Goal: Obtain resource: Obtain resource

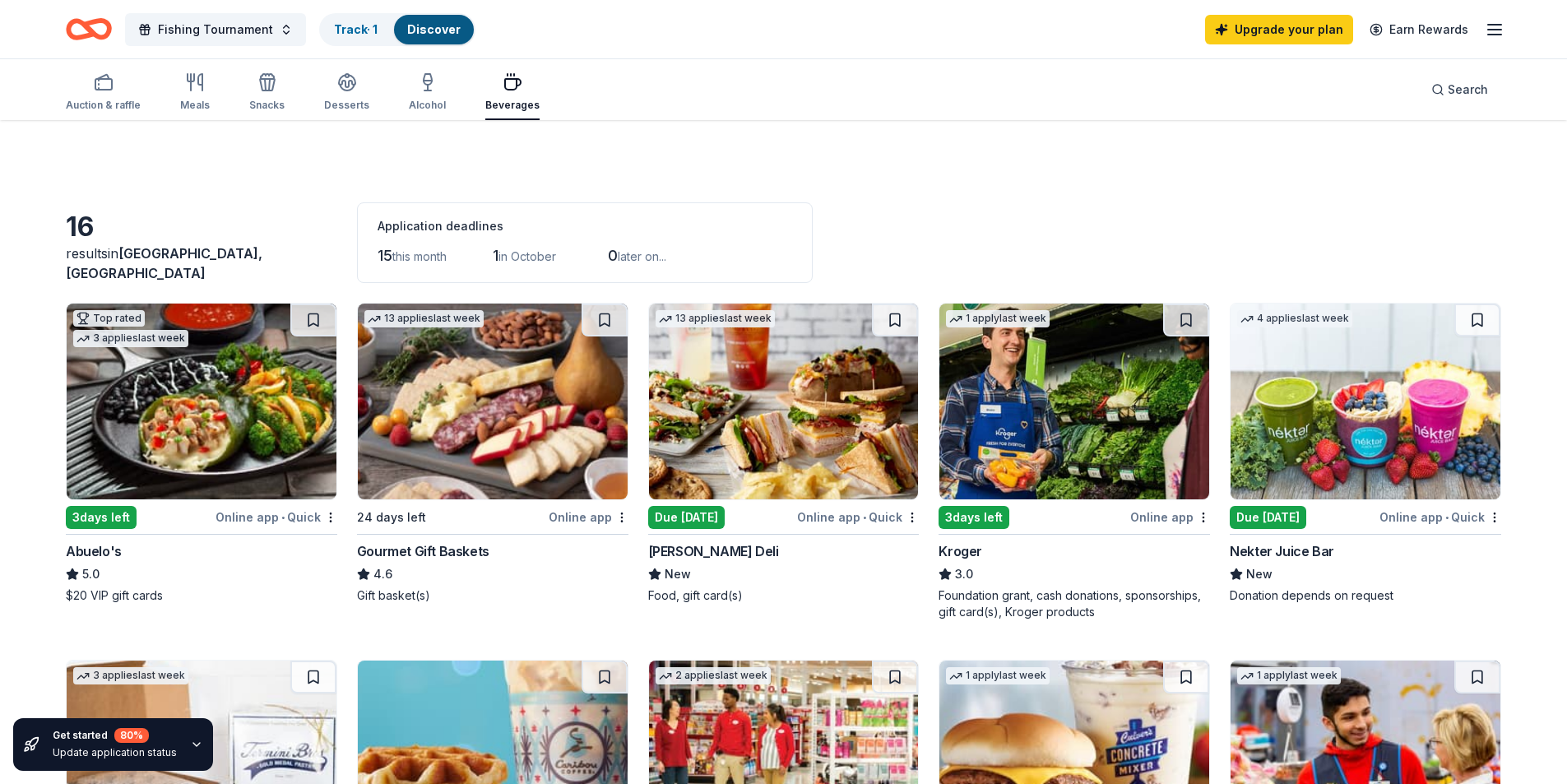
scroll to position [246, 0]
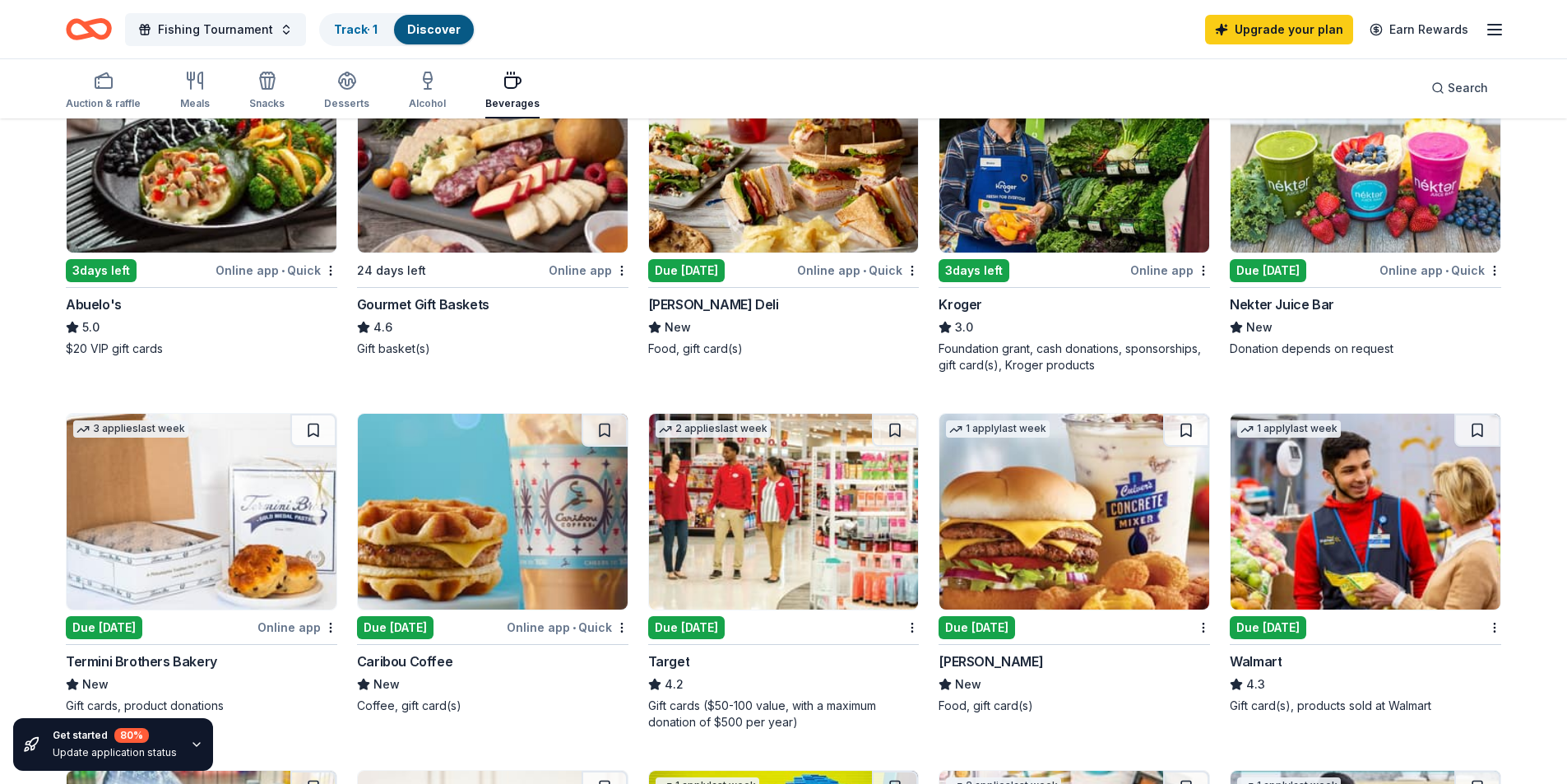
click at [712, 583] on img at bounding box center [784, 512] width 270 height 196
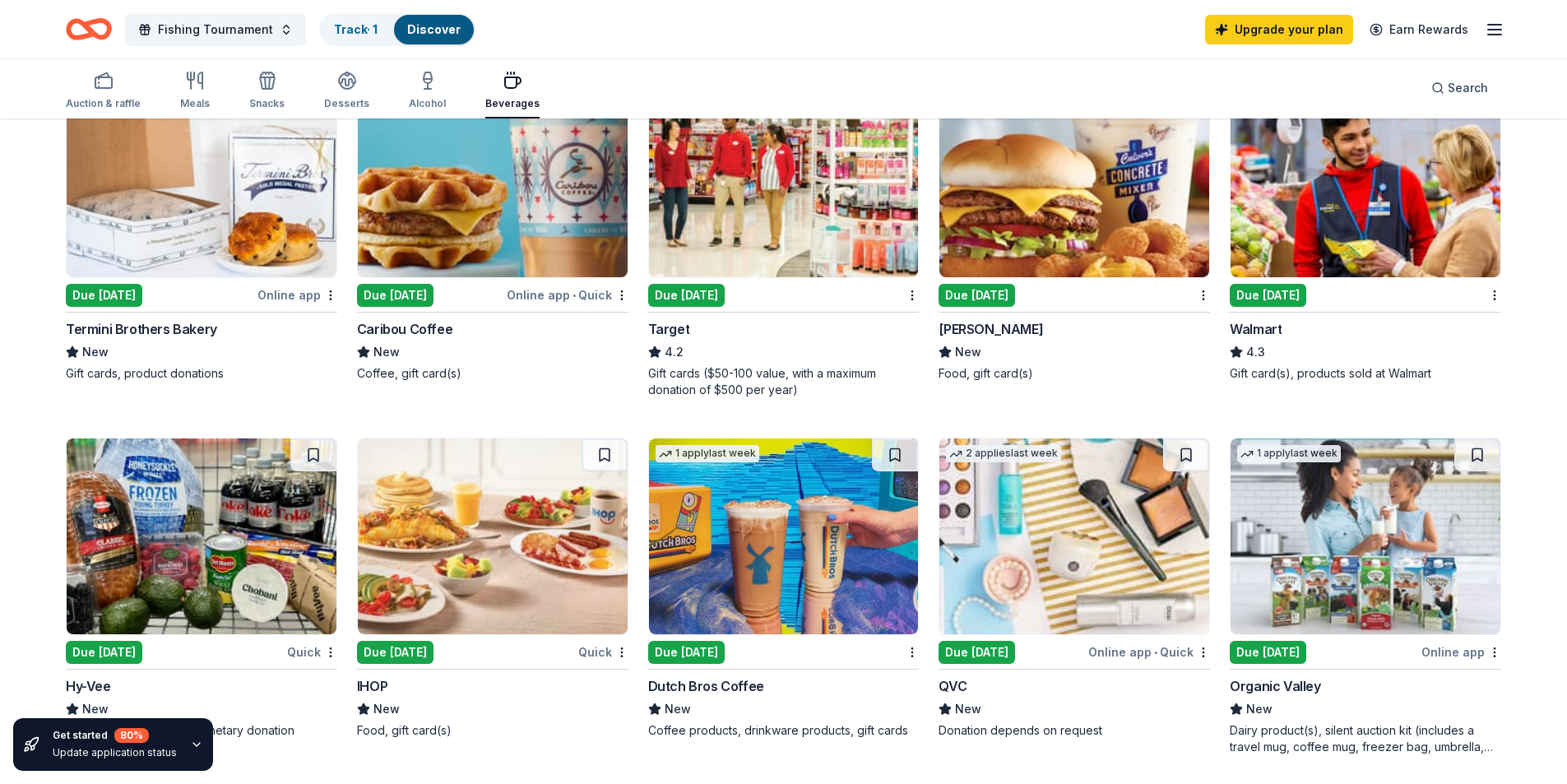
scroll to position [658, 0]
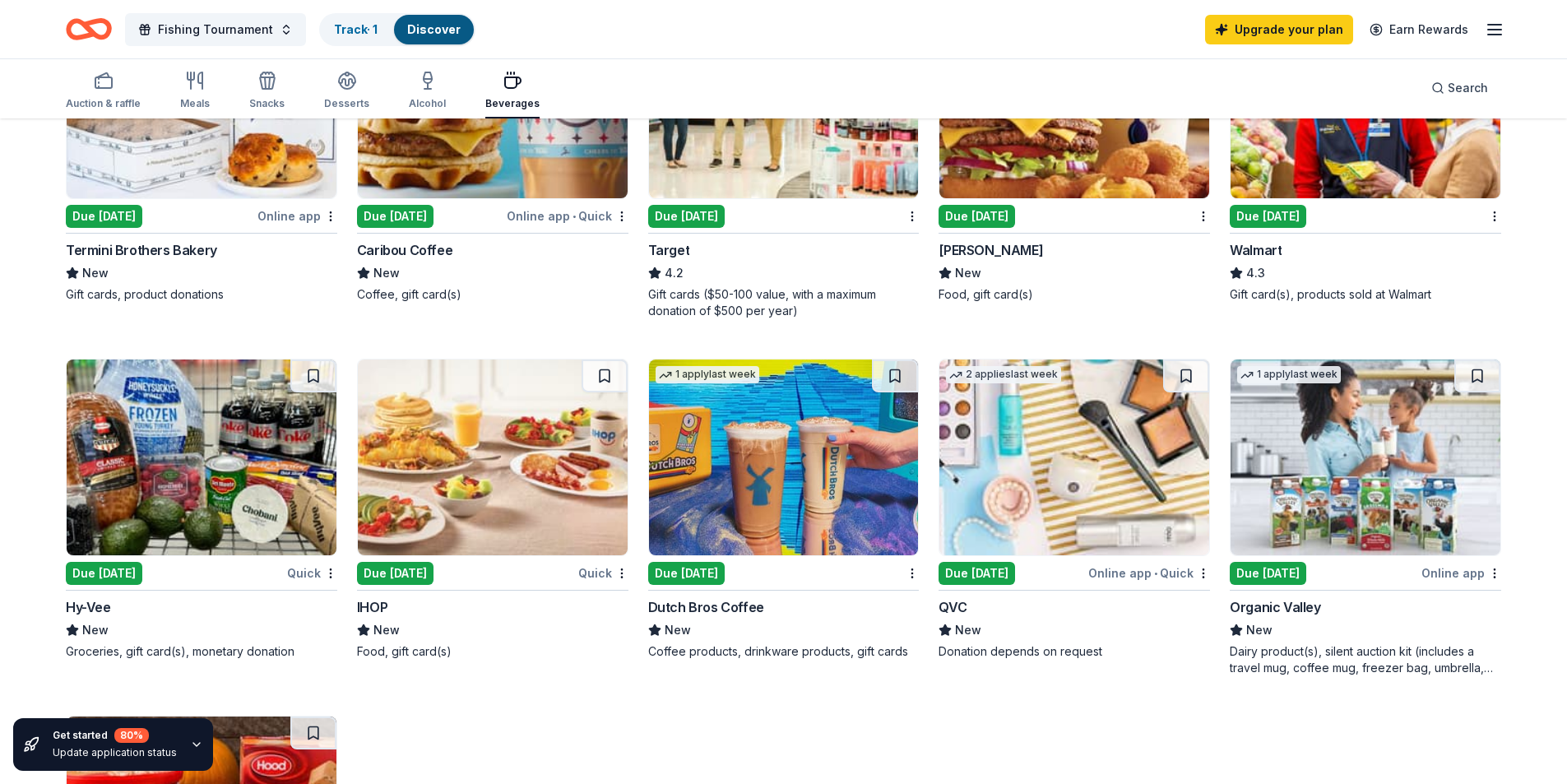
click at [771, 454] on img at bounding box center [784, 458] width 270 height 196
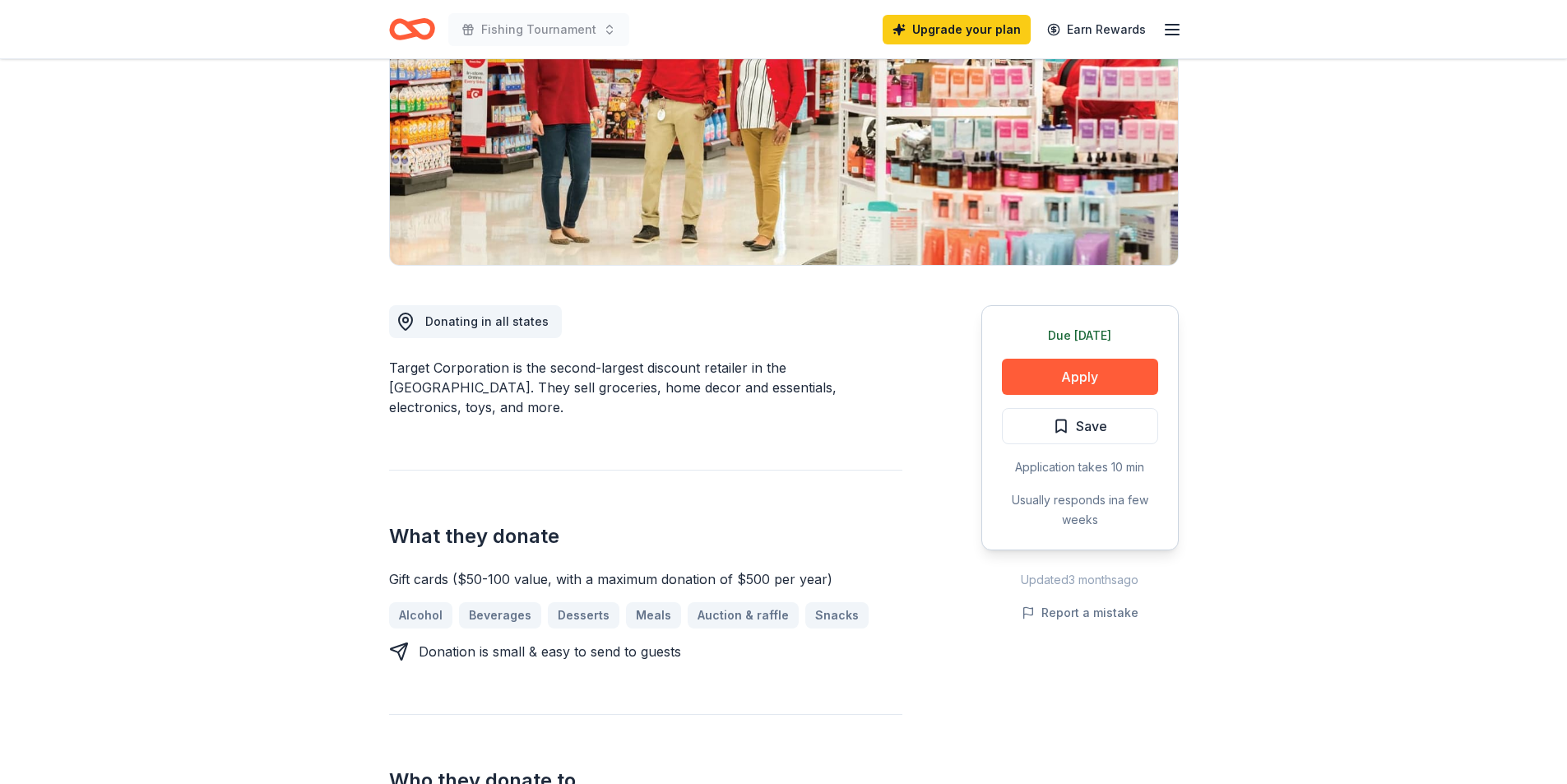
scroll to position [329, 0]
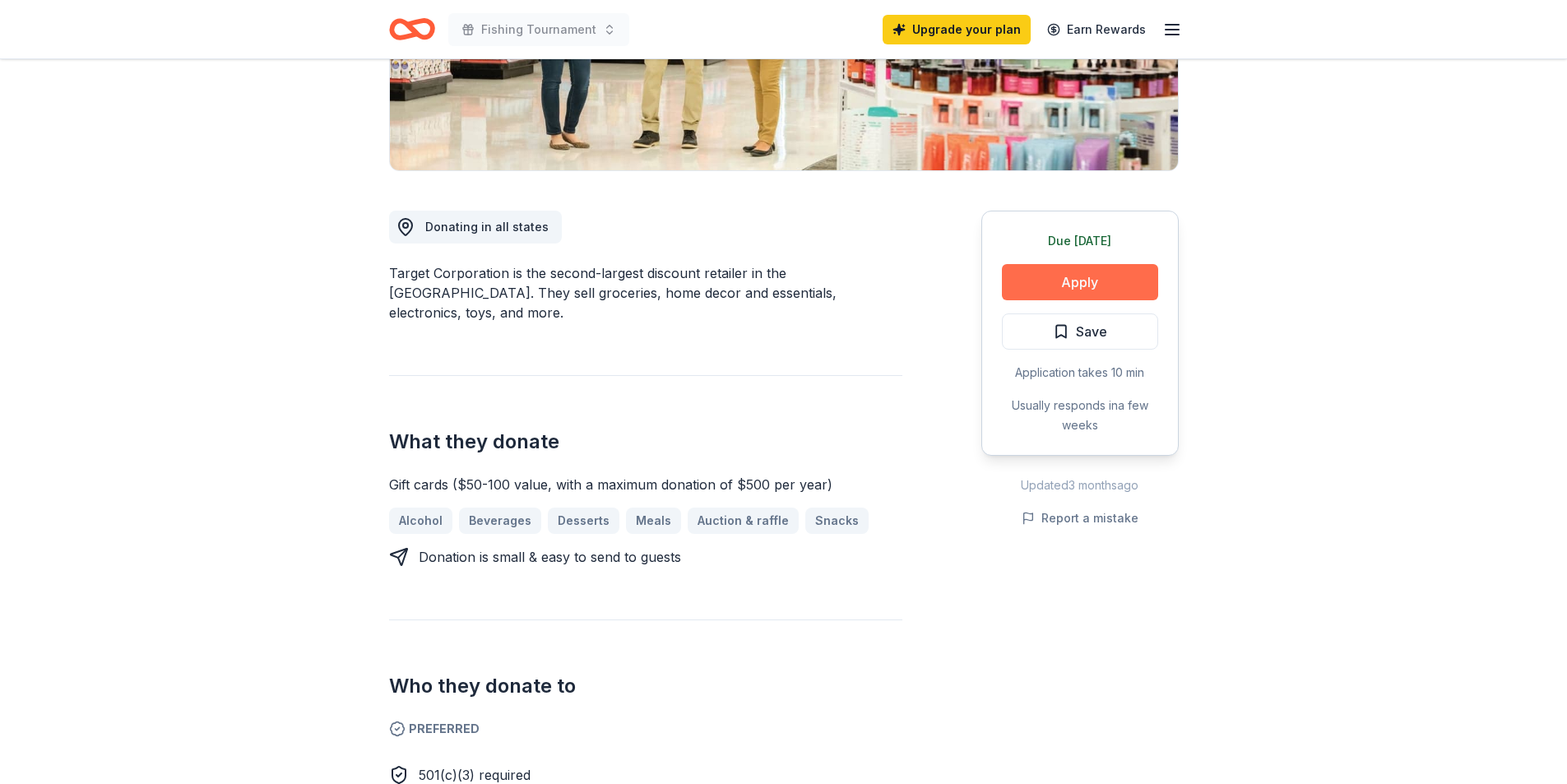
click at [1117, 282] on button "Apply" at bounding box center [1080, 282] width 157 height 36
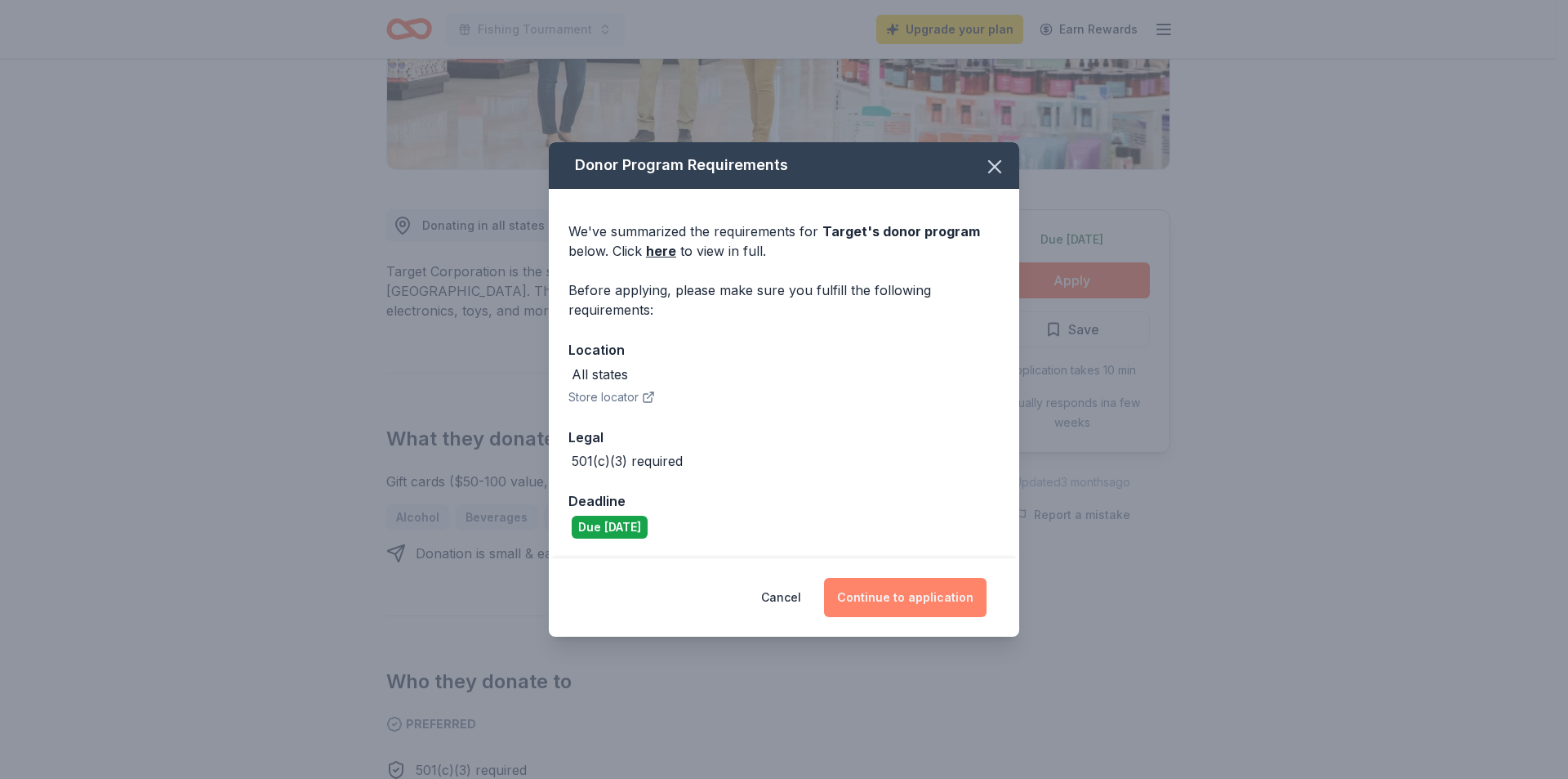
click at [875, 591] on button "Continue to application" at bounding box center [905, 598] width 163 height 39
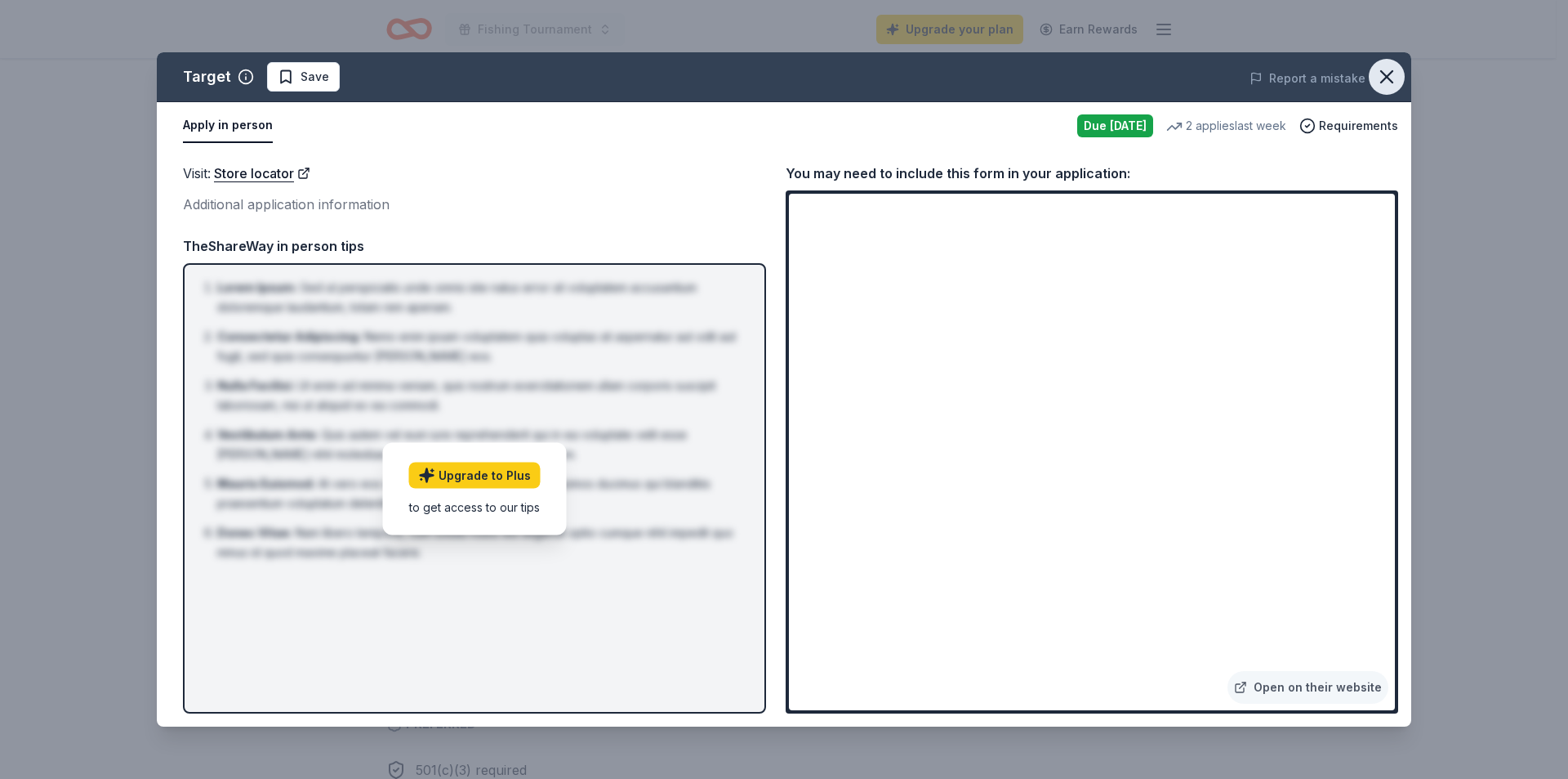
click at [1389, 70] on icon "button" at bounding box center [1387, 77] width 23 height 23
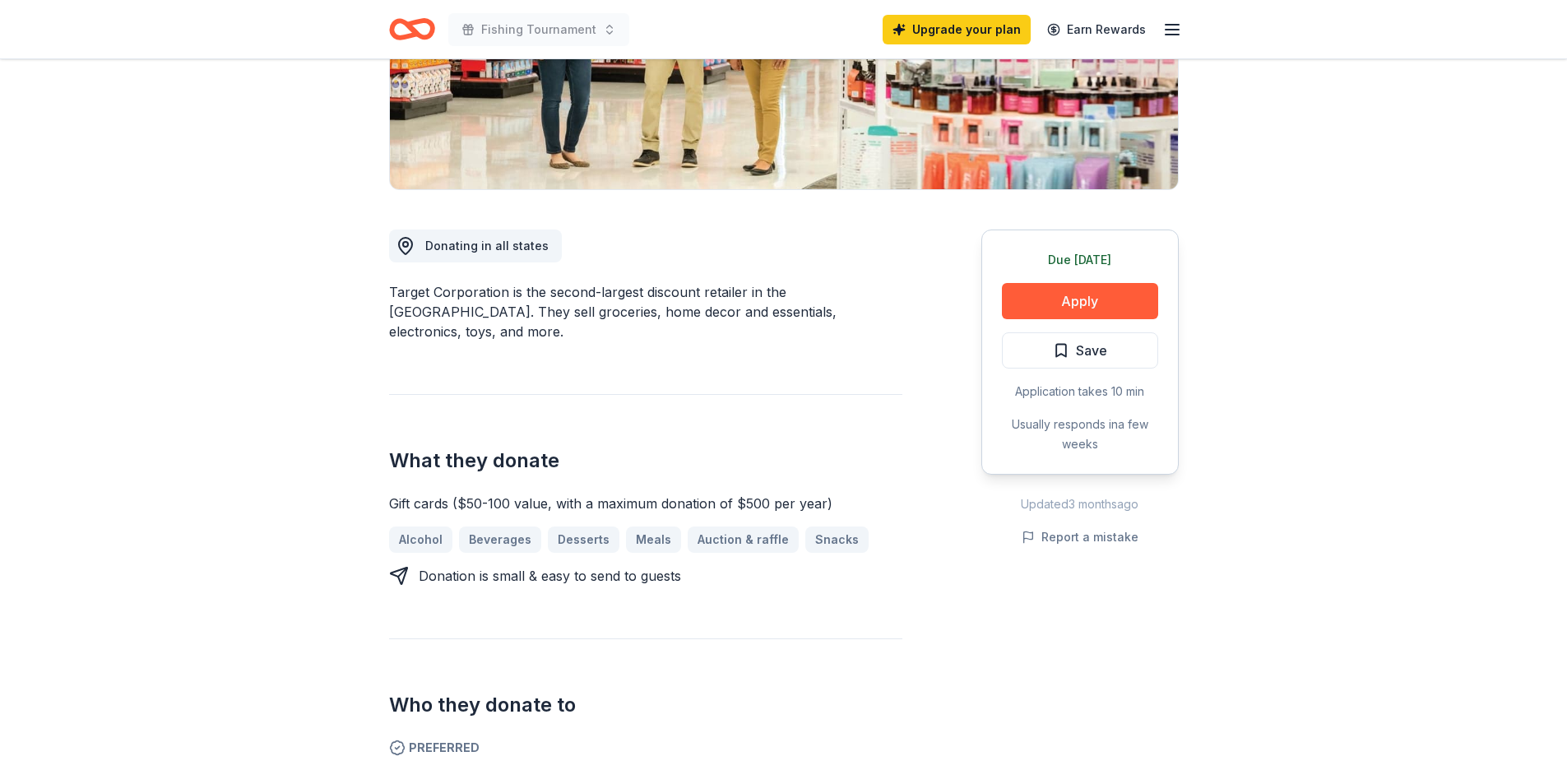
scroll to position [0, 0]
